Goal: Transaction & Acquisition: Purchase product/service

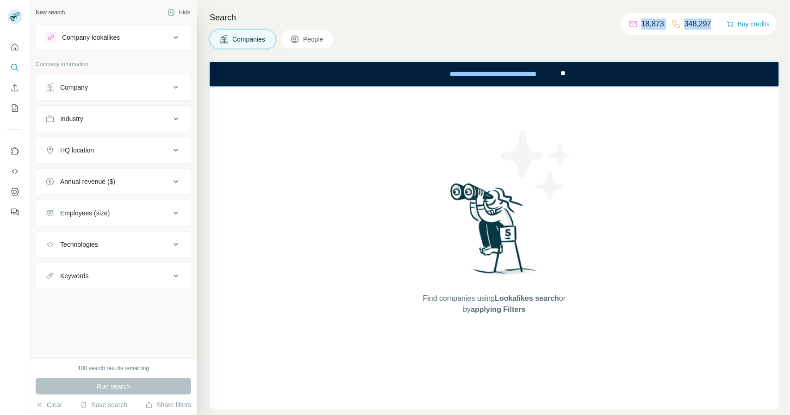
drag, startPoint x: 715, startPoint y: 25, endPoint x: 702, endPoint y: 25, distance: 13.4
click at [712, 25] on div "18,873 348,297 Buy credits" at bounding box center [699, 24] width 156 height 22
click at [695, 25] on p "348,297" at bounding box center [697, 24] width 27 height 11
copy p "348,297"
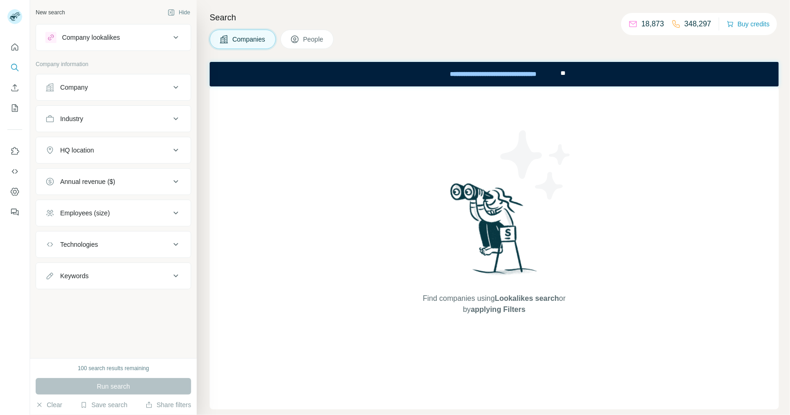
click at [654, 20] on p "18,873" at bounding box center [652, 24] width 23 height 11
copy p "18,873"
